Goal: Navigation & Orientation: Find specific page/section

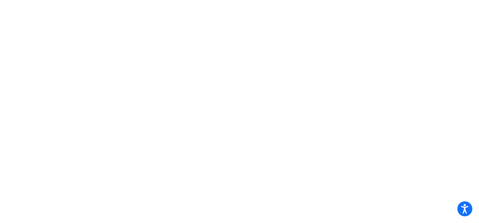
click at [247, 74] on mat-sidenav-content at bounding box center [239, 111] width 479 height 223
